Goal: Navigation & Orientation: Understand site structure

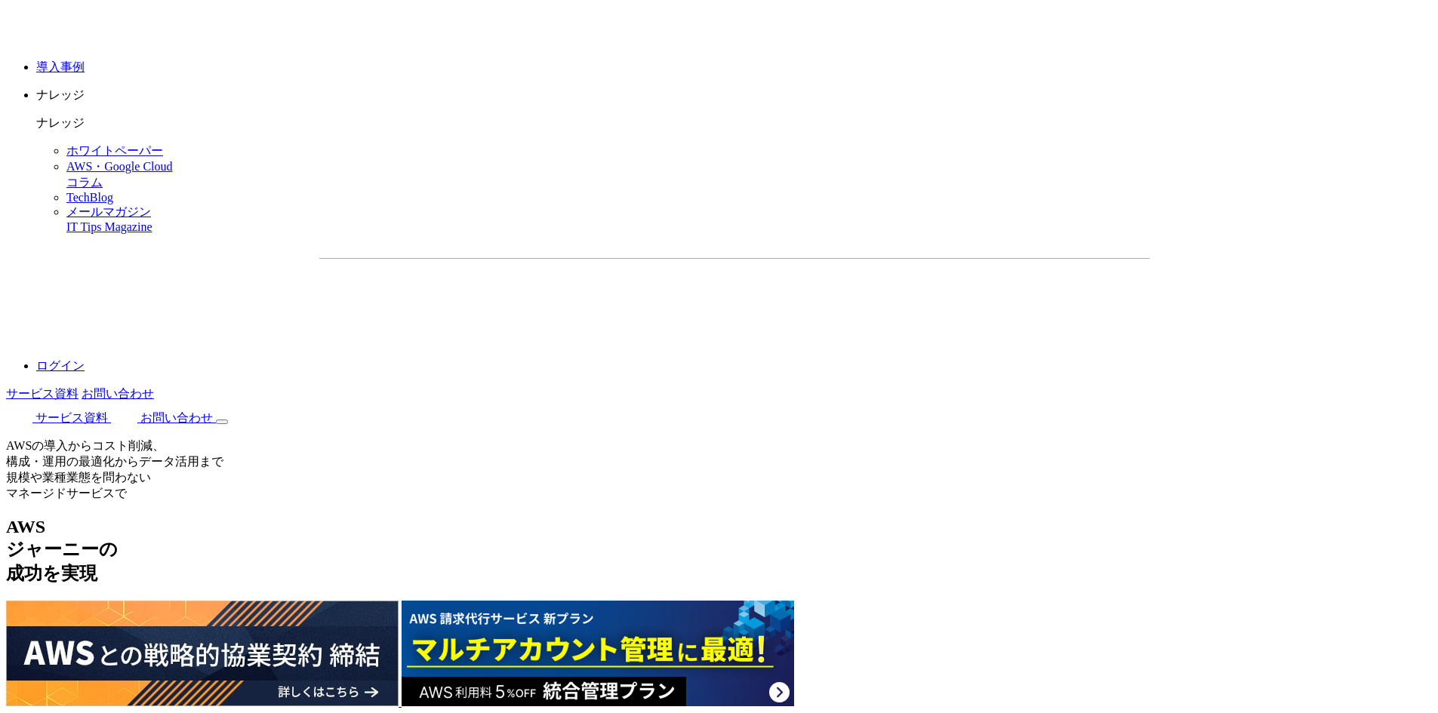
scroll to position [2189, 0]
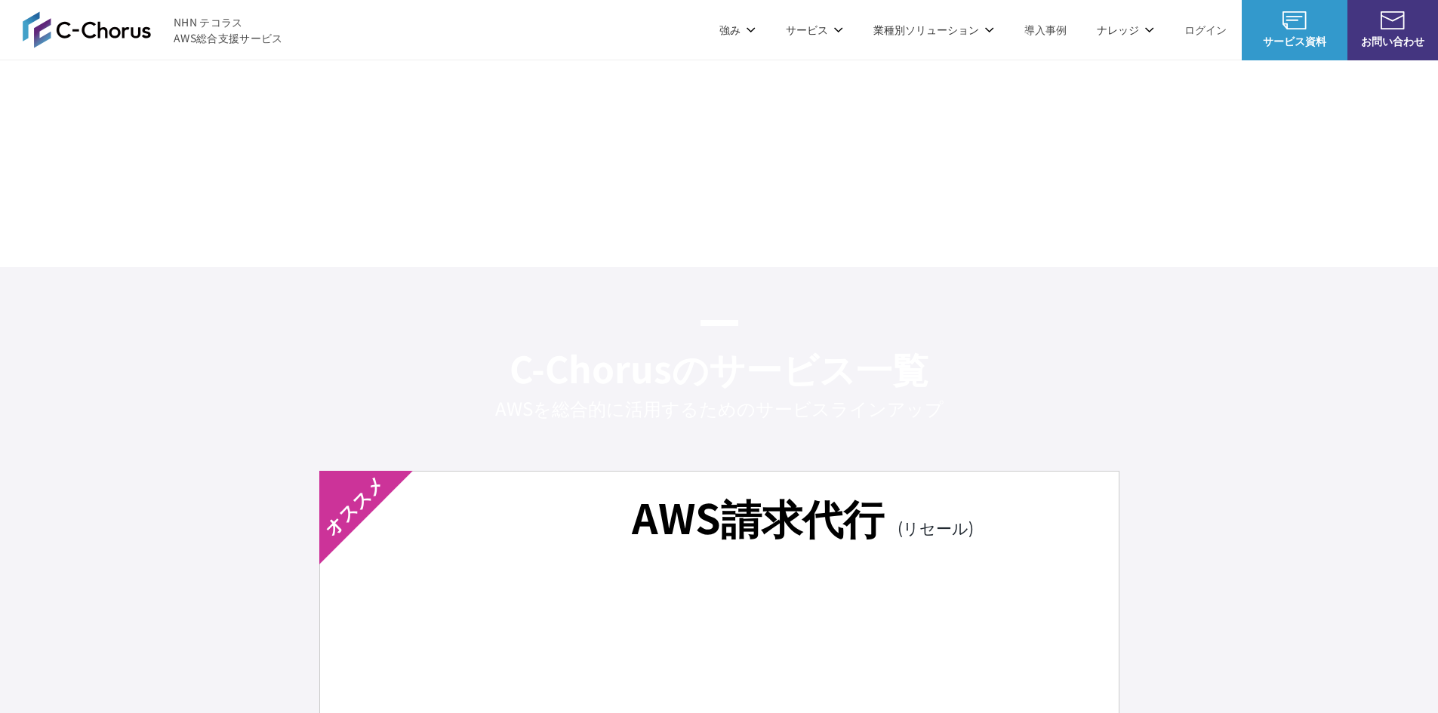
click at [123, 35] on img at bounding box center [87, 29] width 128 height 36
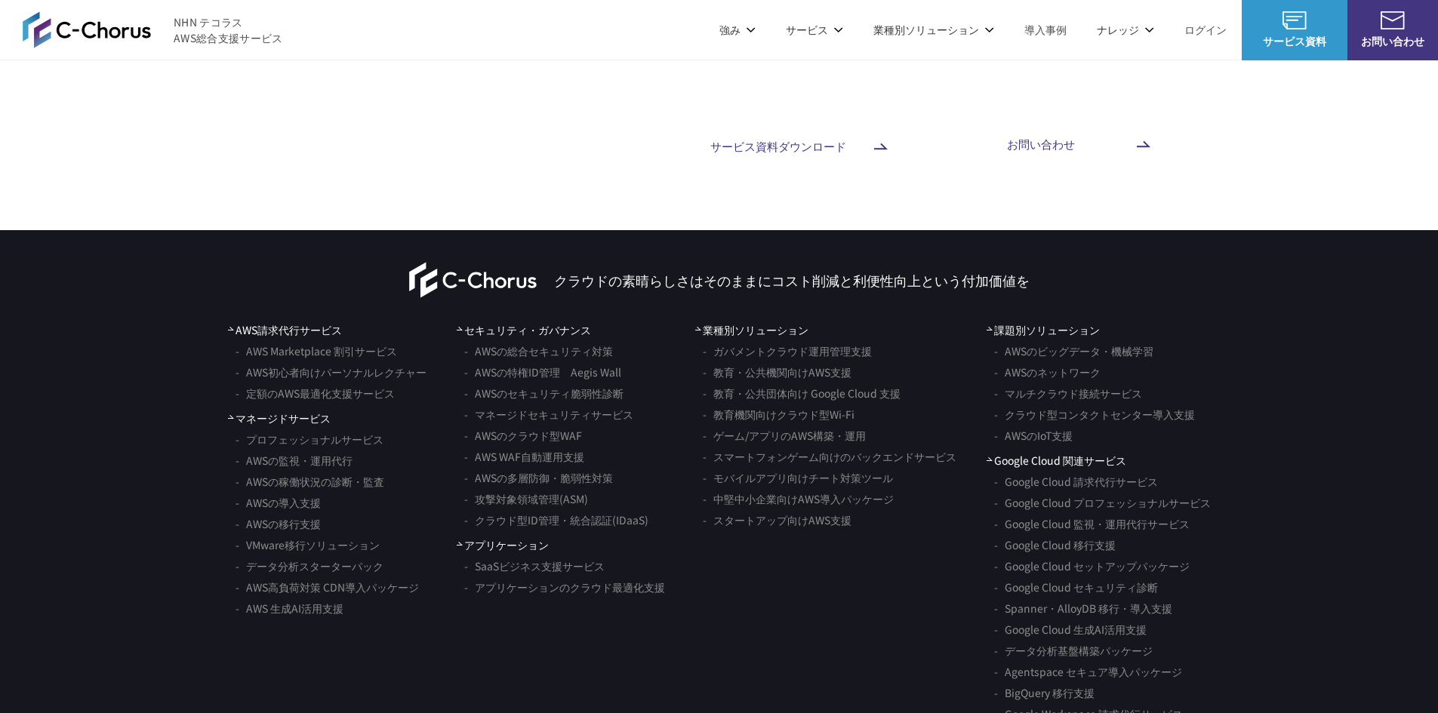
scroll to position [8807, 0]
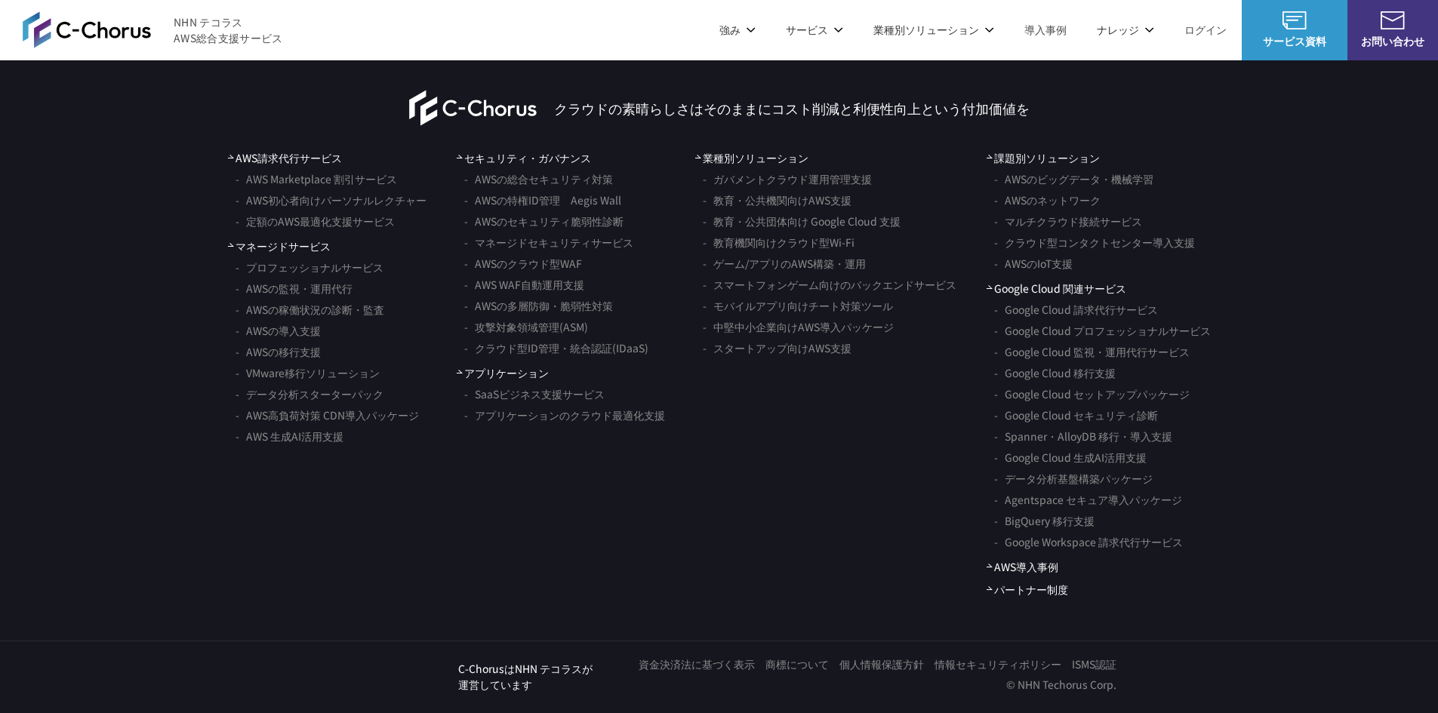
click at [245, 23] on span "NHN テコラス AWS総合支援サービス" at bounding box center [228, 30] width 109 height 32
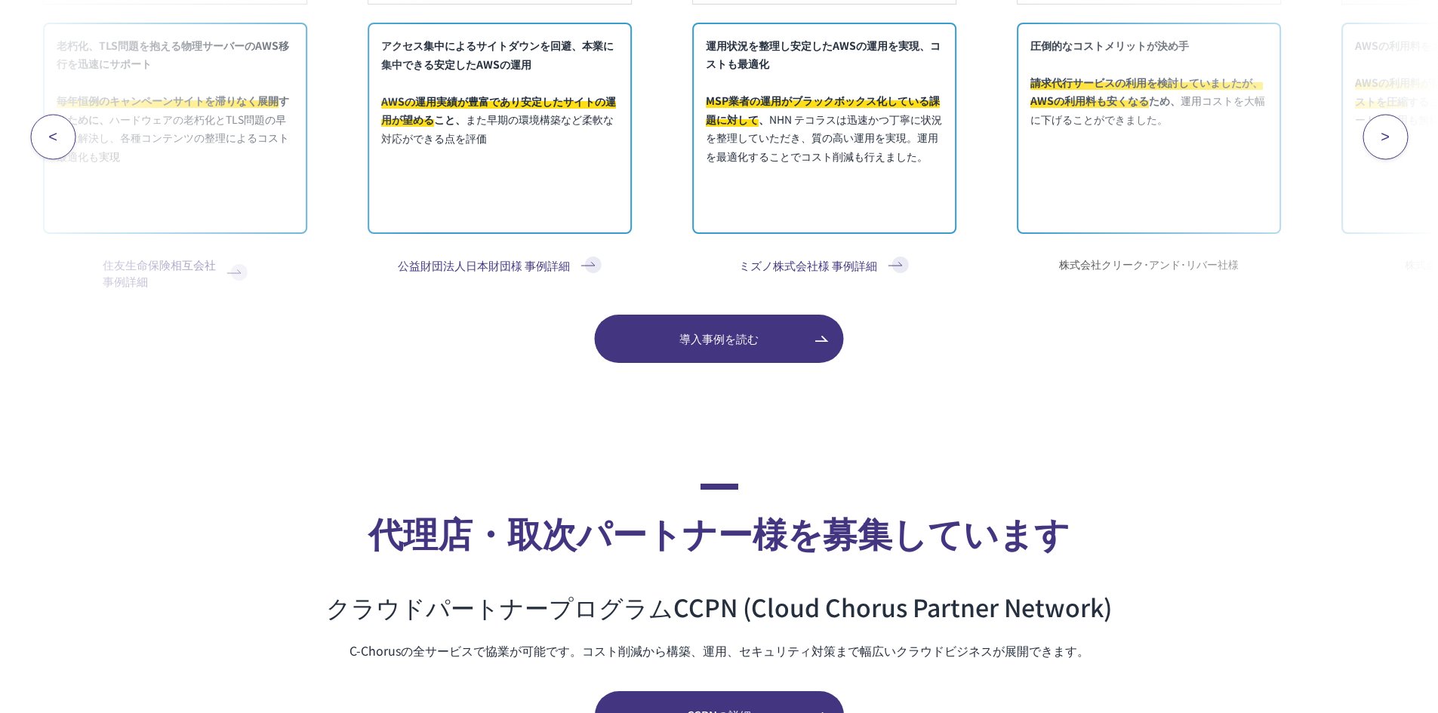
scroll to position [8807, 0]
